Goal: Find contact information: Find contact information

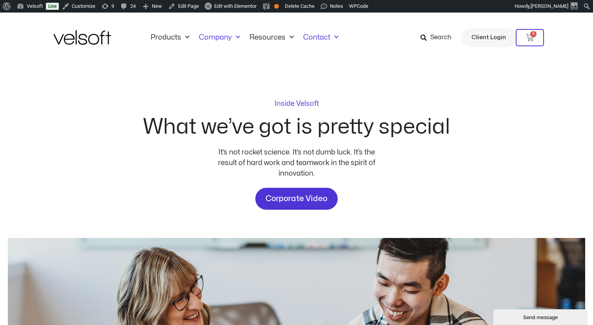
click at [316, 39] on link "Contact" at bounding box center [321, 37] width 45 height 9
click at [309, 60] on link "Contact Us" at bounding box center [333, 60] width 51 height 18
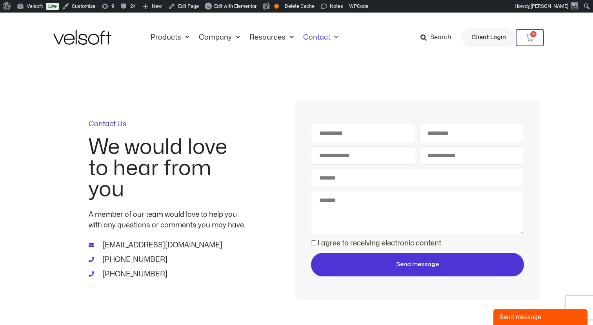
click at [90, 38] on img at bounding box center [82, 37] width 58 height 15
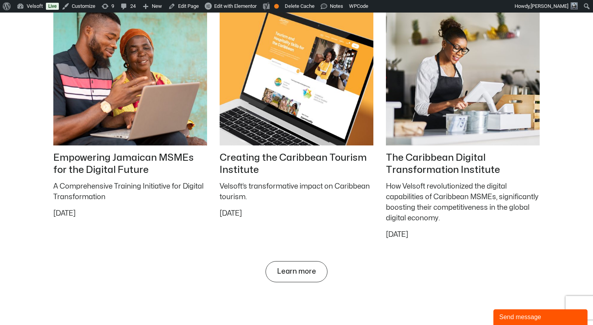
scroll to position [3381, 0]
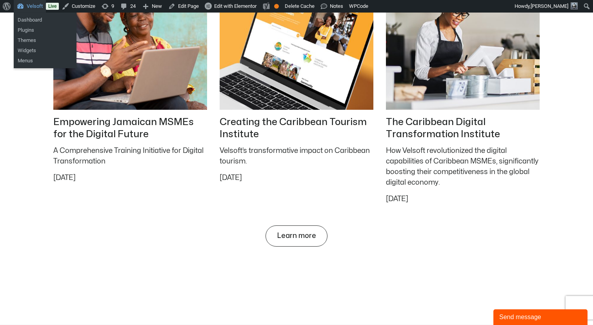
click at [36, 7] on link "Velsoft" at bounding box center [30, 6] width 32 height 13
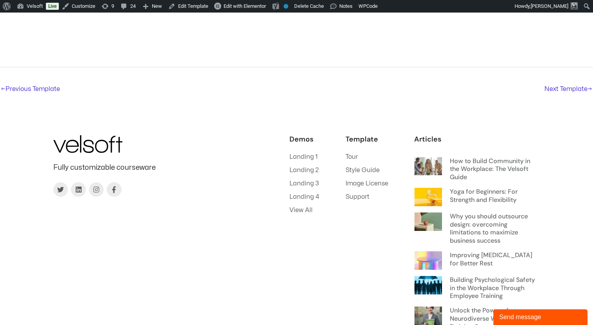
scroll to position [166, 0]
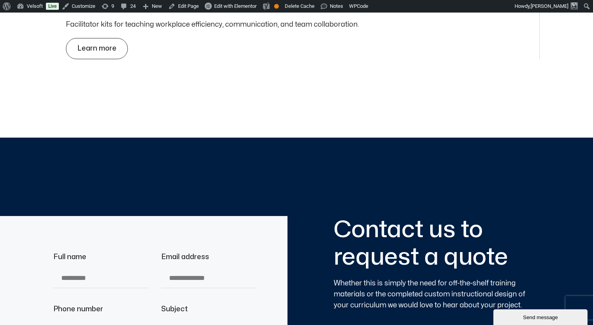
scroll to position [2607, 0]
